Goal: Task Accomplishment & Management: Manage account settings

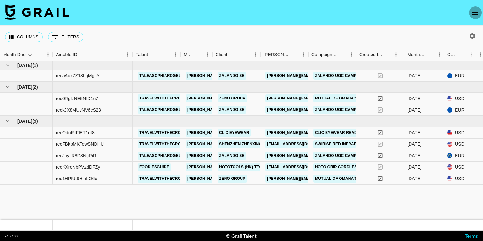
click at [475, 9] on icon "open drawer" at bounding box center [475, 13] width 8 height 8
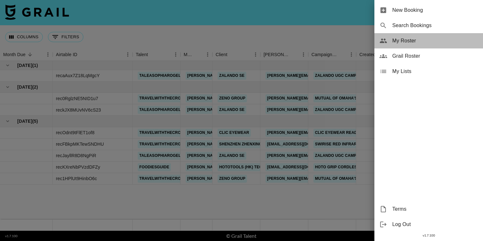
click at [395, 42] on span "My Roster" at bounding box center [435, 41] width 86 height 8
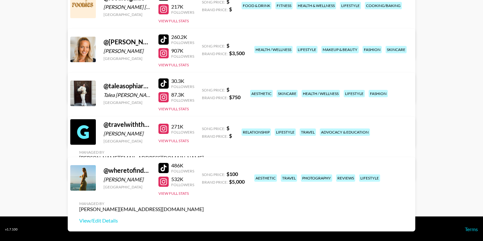
scroll to position [154, 0]
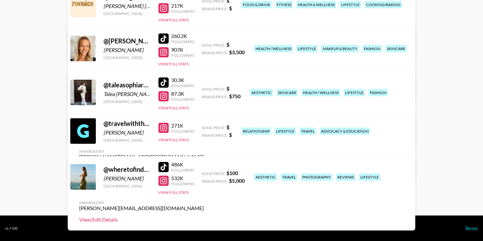
click at [204, 217] on link "View/Edit Details" at bounding box center [141, 220] width 125 height 6
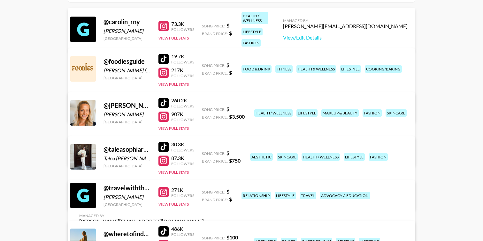
scroll to position [84, 0]
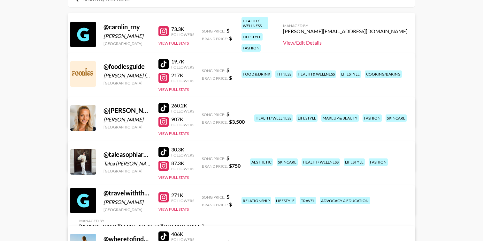
click at [353, 42] on link "View/Edit Details" at bounding box center [345, 43] width 125 height 6
click at [204, 158] on link "View/Edit Details" at bounding box center [141, 161] width 125 height 6
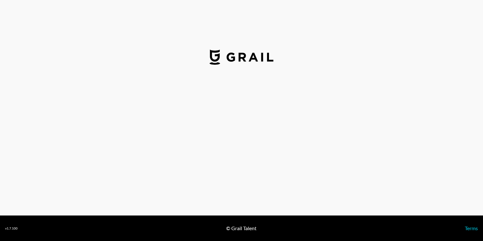
select select "USD"
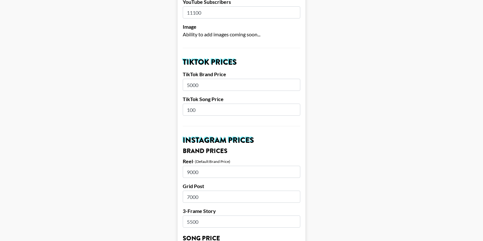
scroll to position [200, 0]
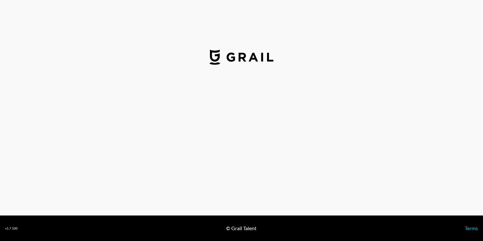
select select "USD"
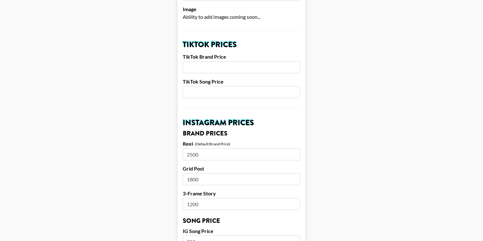
scroll to position [206, 0]
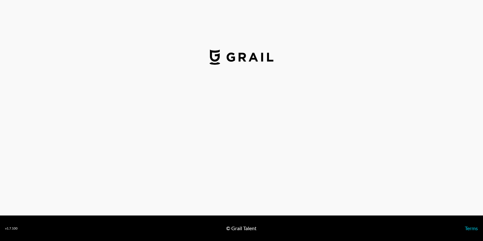
select select "USD"
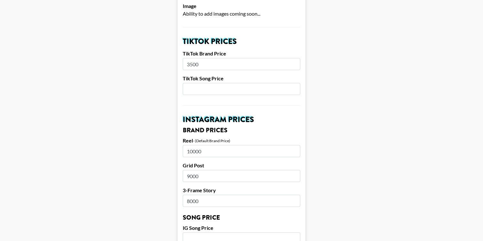
scroll to position [214, 0]
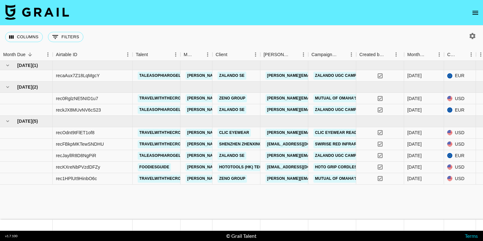
click at [474, 12] on icon "open drawer" at bounding box center [475, 13] width 8 height 8
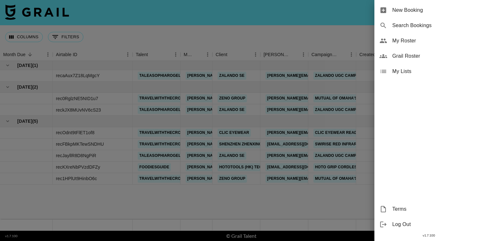
click at [390, 43] on div "My Roster" at bounding box center [428, 40] width 109 height 15
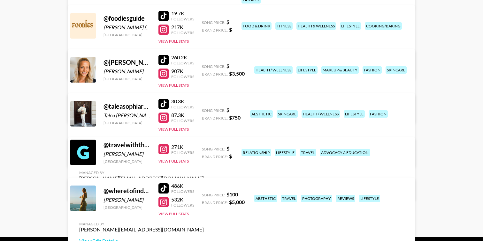
scroll to position [140, 0]
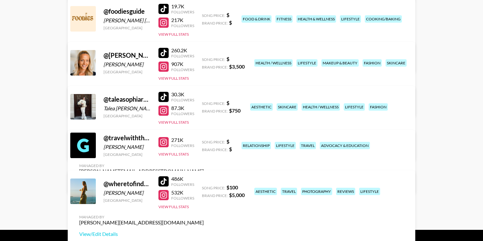
click at [204, 147] on link "View/Edit Details" at bounding box center [141, 150] width 125 height 6
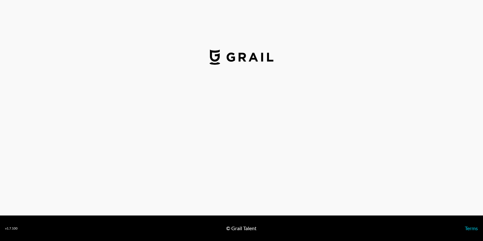
select select "USD"
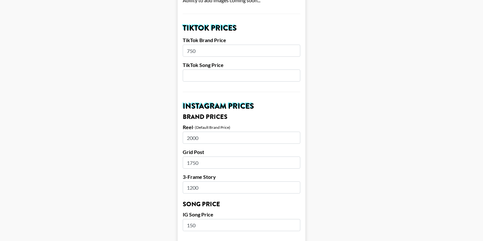
scroll to position [226, 0]
